Goal: Navigation & Orientation: Find specific page/section

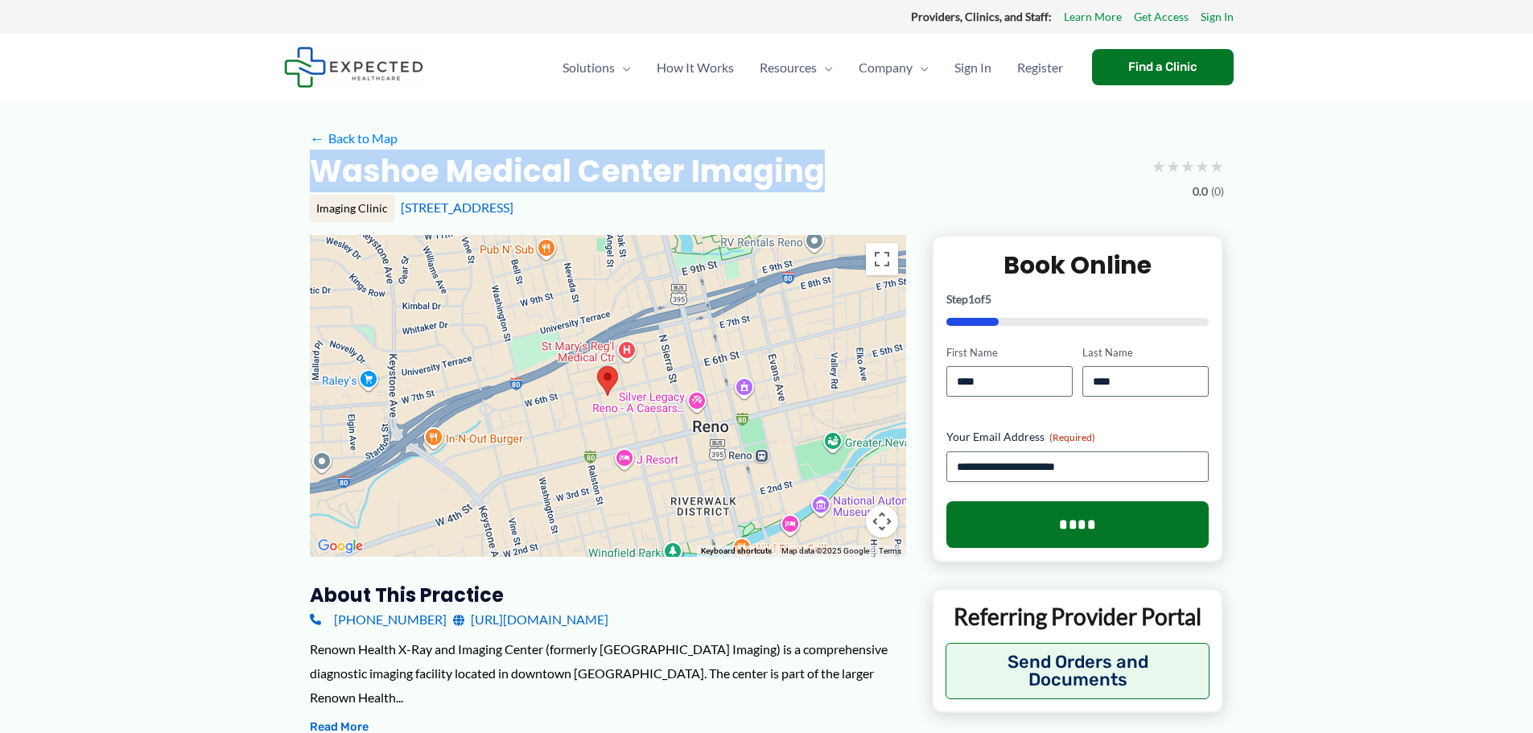
drag, startPoint x: 316, startPoint y: 171, endPoint x: 856, endPoint y: 181, distance: 541.0
click at [856, 181] on div "Washoe Medical Center Imaging ★ ★ ★ ★ ★ 0.0 (0)" at bounding box center [767, 176] width 914 height 51
